Goal: Check status: Check status

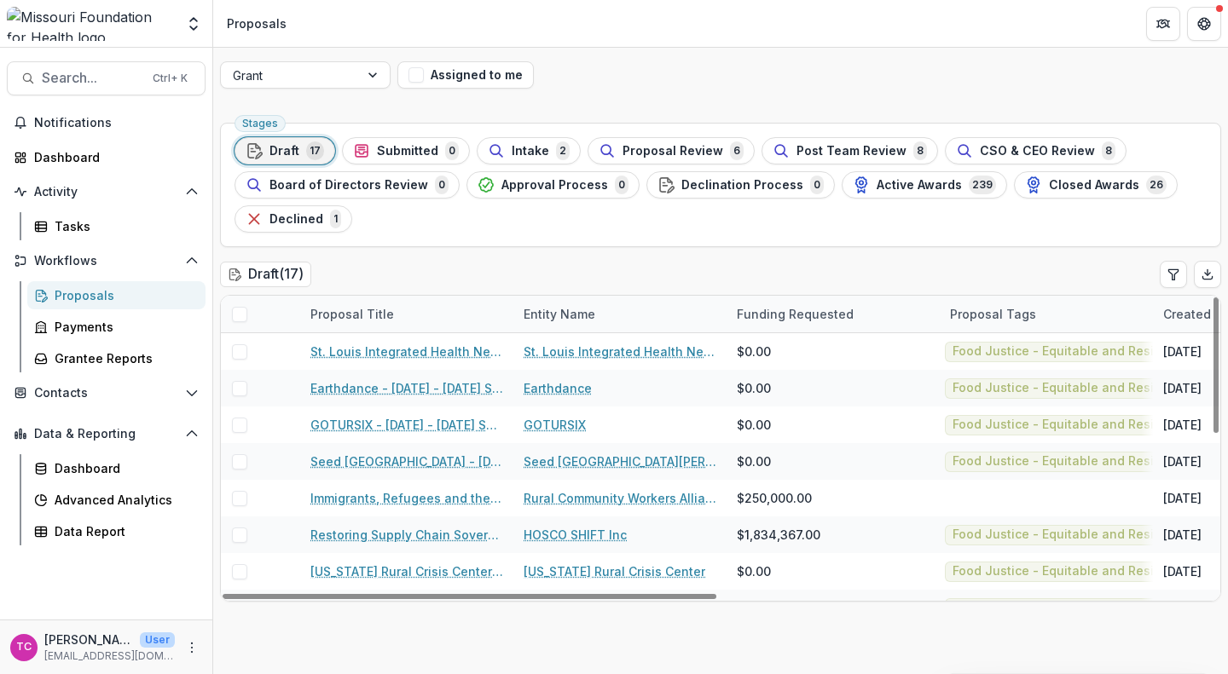
scroll to position [38, 0]
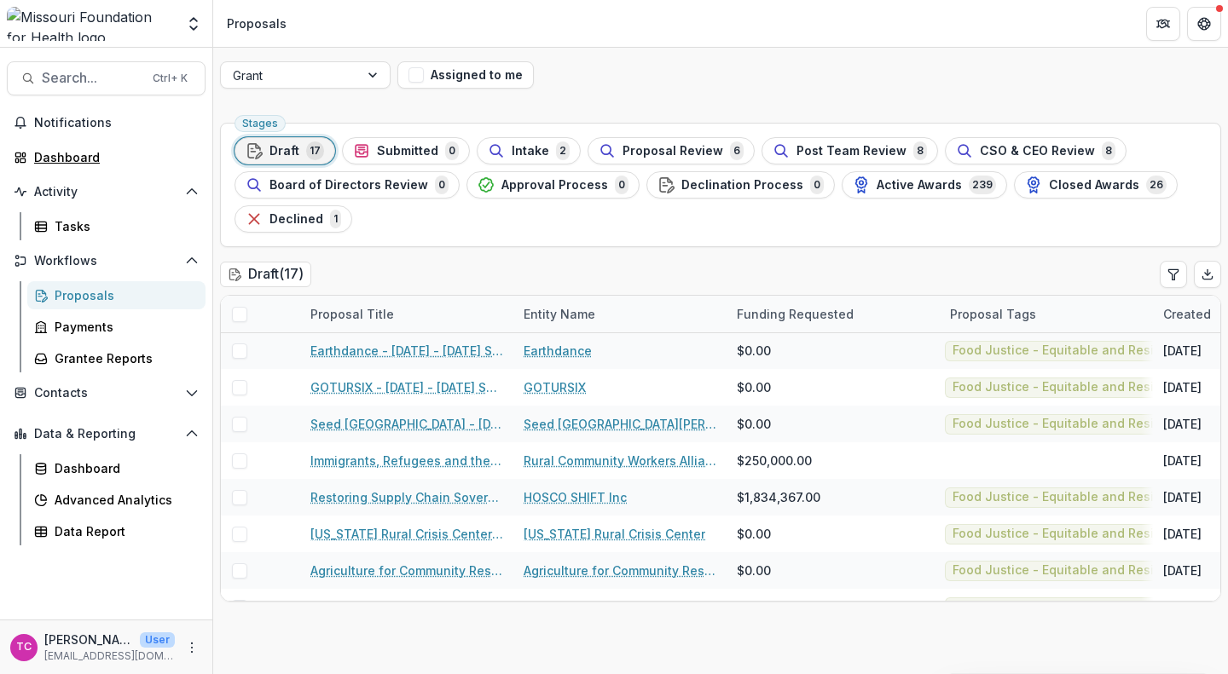
click at [58, 161] on div "Dashboard" at bounding box center [113, 157] width 158 height 18
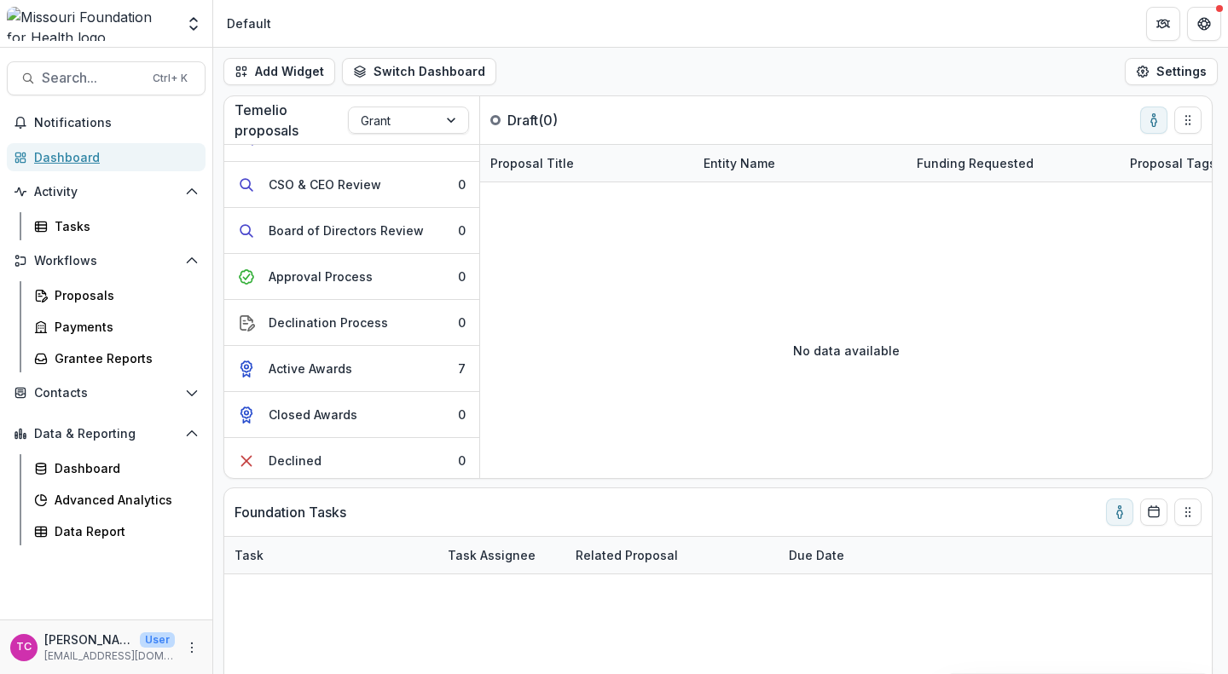
scroll to position [218, 0]
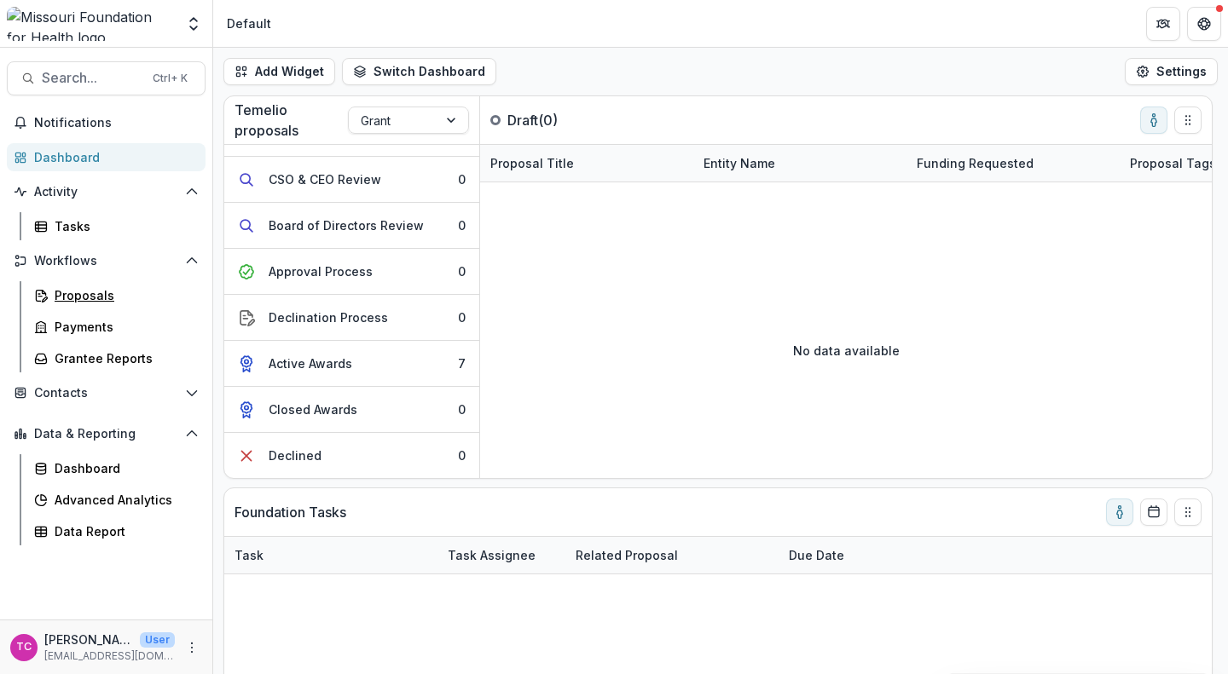
click at [132, 304] on link "Proposals" at bounding box center [116, 295] width 178 height 28
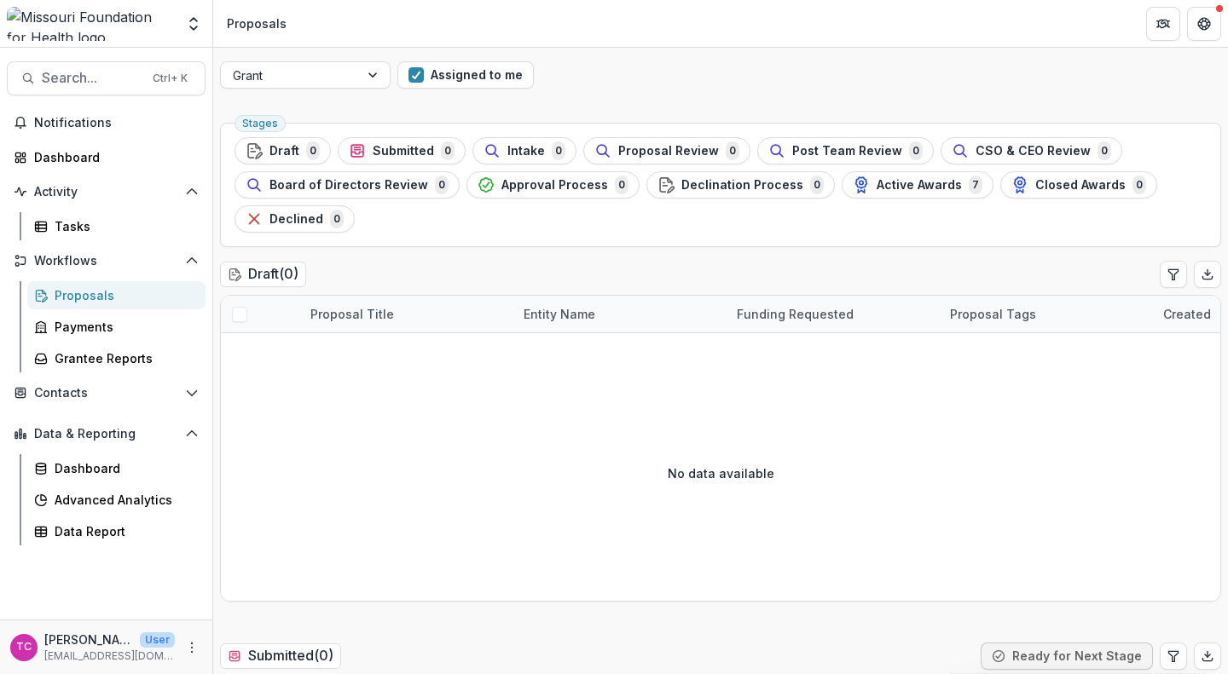
click at [893, 179] on span "Active Awards" at bounding box center [918, 185] width 85 height 14
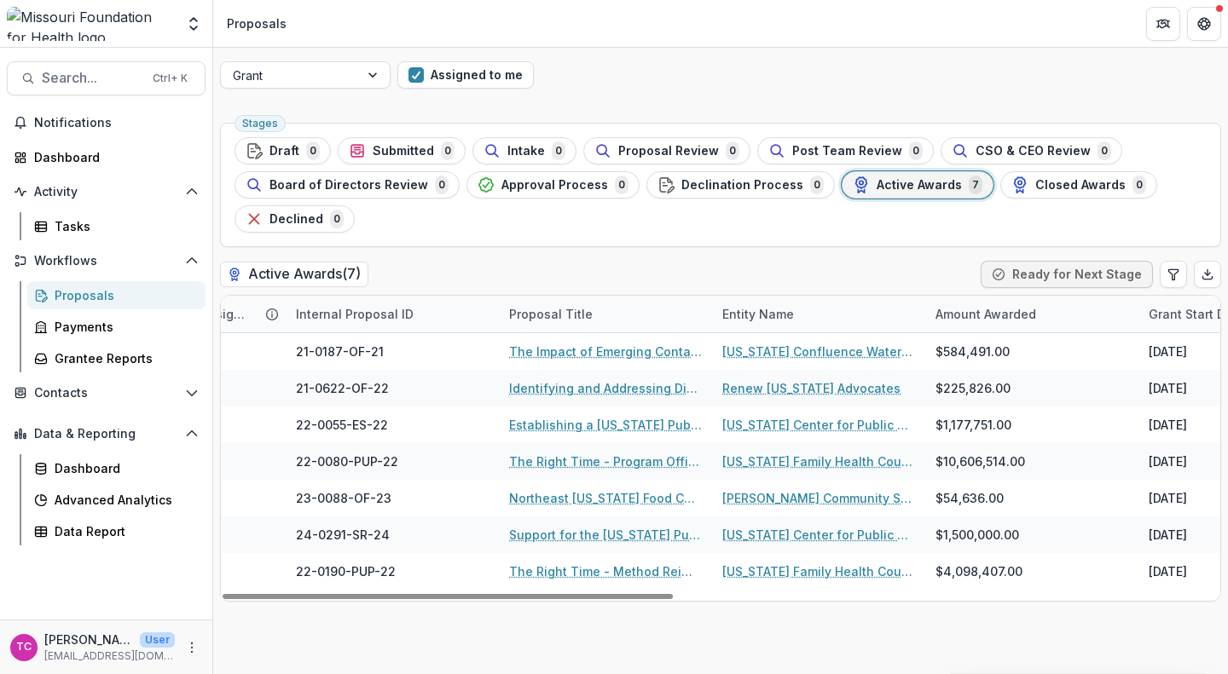
scroll to position [0, 228]
click at [628, 378] on div "Identifying and Addressing Disparities in Energy Burdens and Health Outcomes in…" at bounding box center [604, 388] width 213 height 37
click at [611, 379] on link "Identifying and Addressing Disparities in Energy Burdens and Health Outcomes in…" at bounding box center [604, 388] width 193 height 18
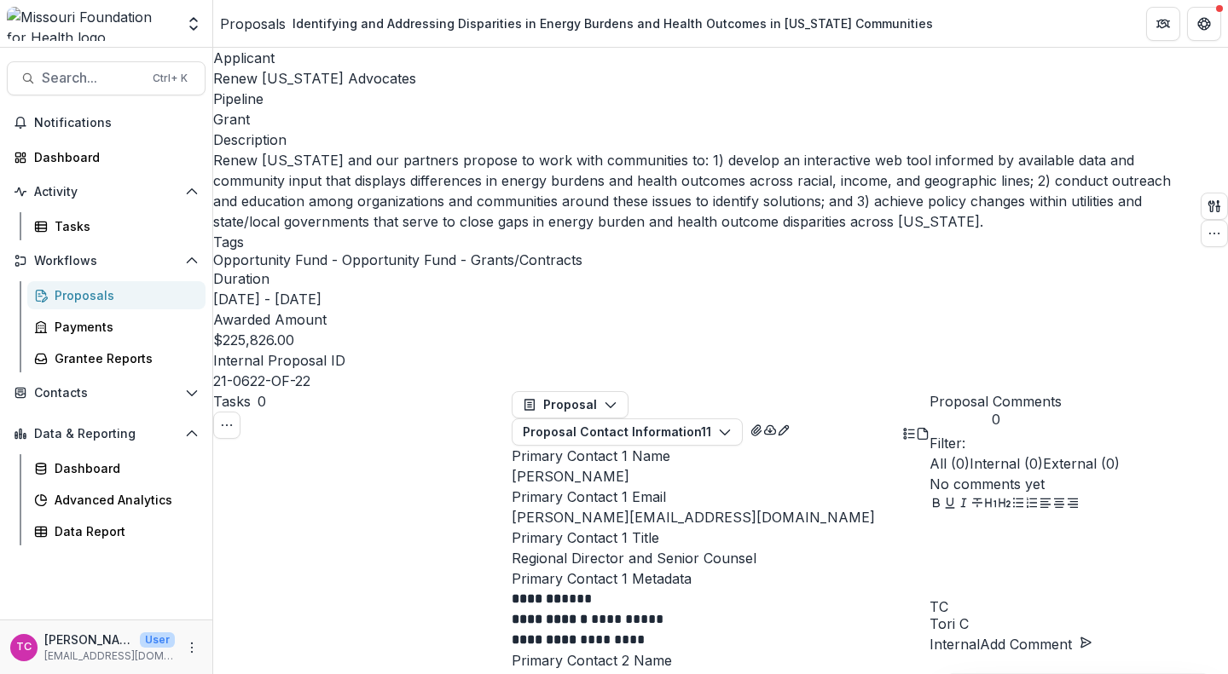
scroll to position [109, 0]
click at [617, 398] on icon "button" at bounding box center [611, 405] width 14 height 14
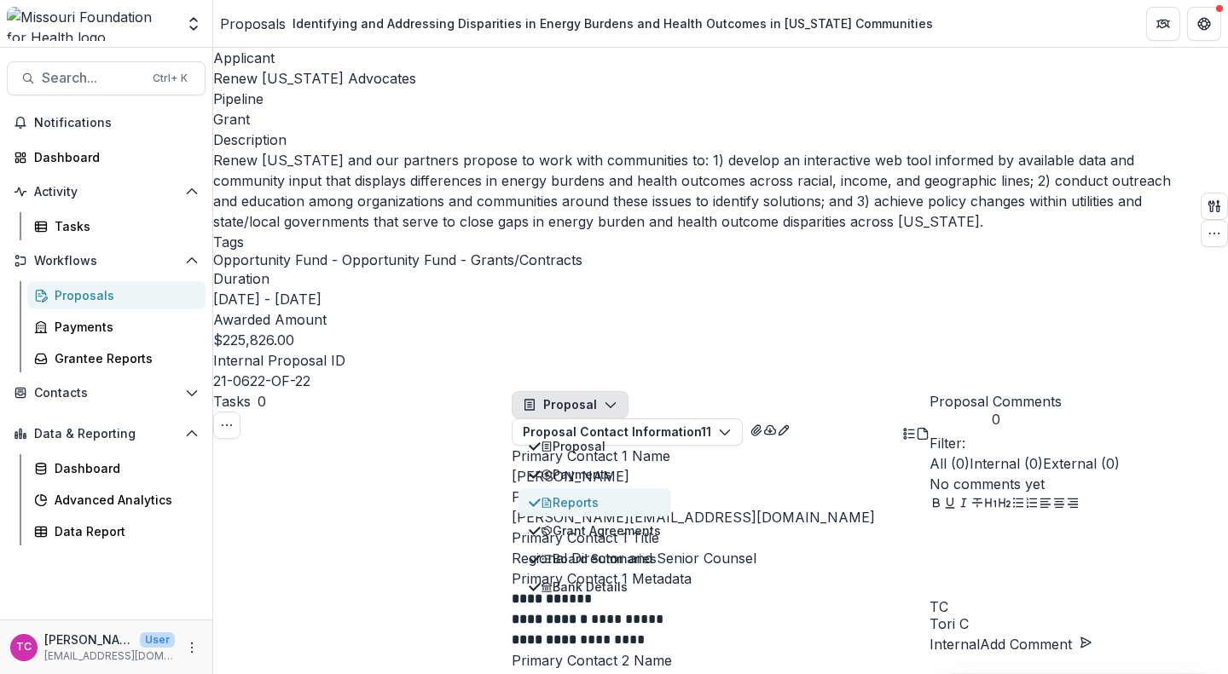
click at [614, 494] on div "Reports" at bounding box center [601, 503] width 120 height 18
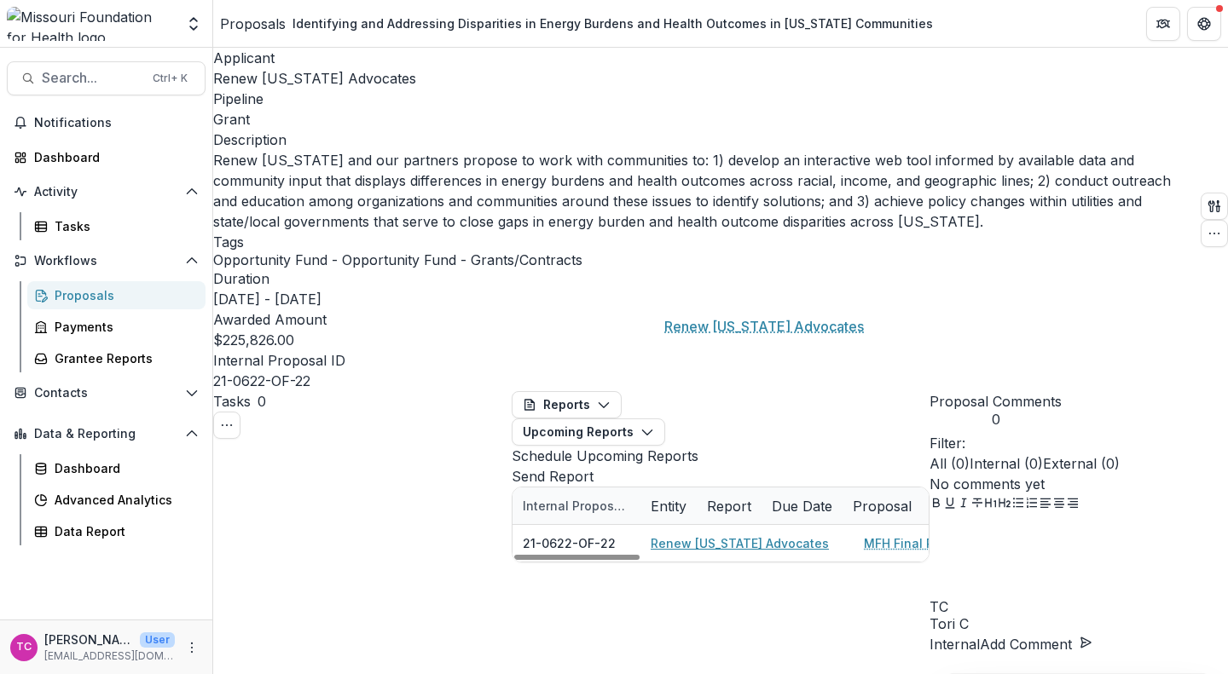
click at [724, 535] on link "Renew [US_STATE] Advocates" at bounding box center [740, 544] width 178 height 18
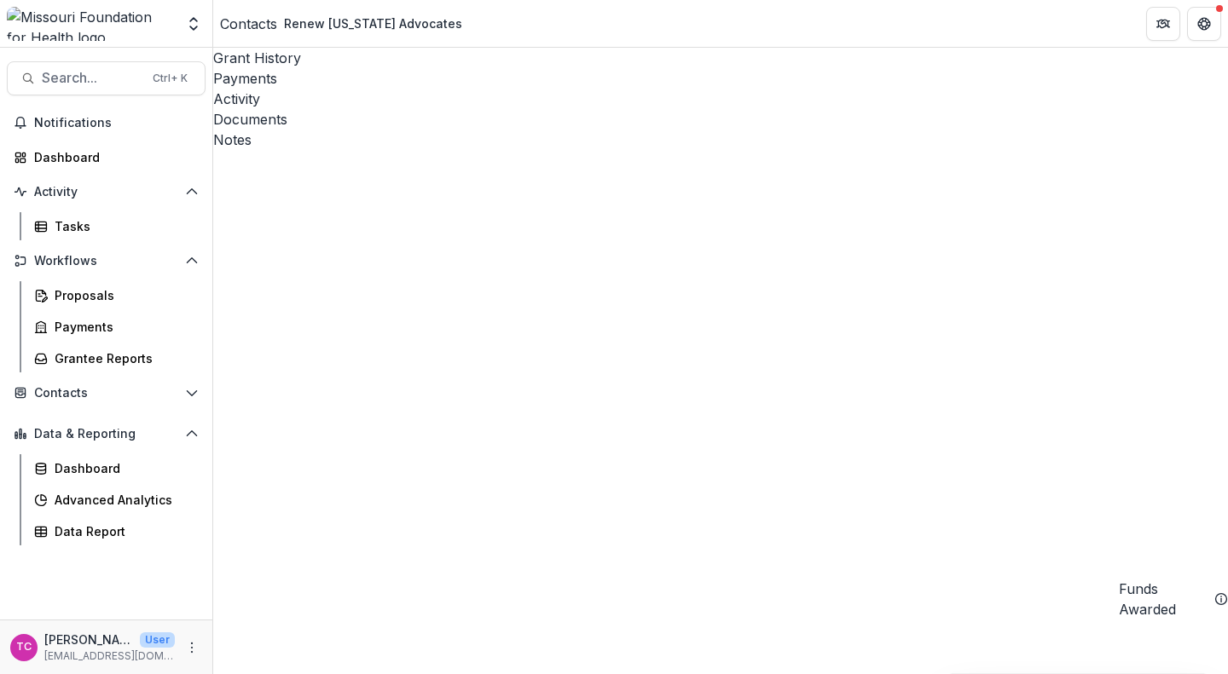
click at [483, 109] on div "Documents" at bounding box center [720, 119] width 1015 height 20
click at [104, 21] on img at bounding box center [91, 24] width 168 height 34
